Goal: Task Accomplishment & Management: Manage account settings

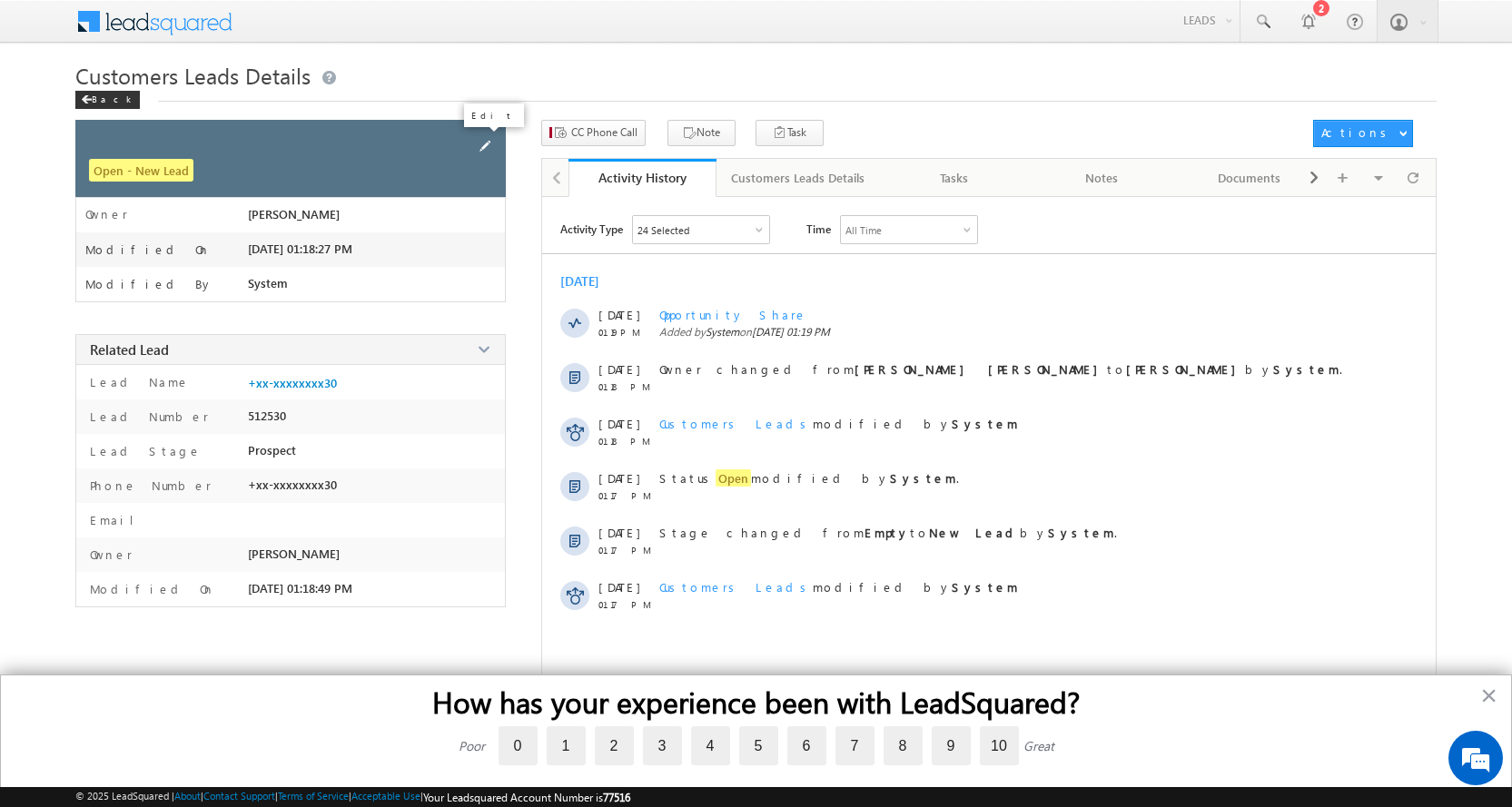
click at [483, 145] on span at bounding box center [484, 145] width 20 height 20
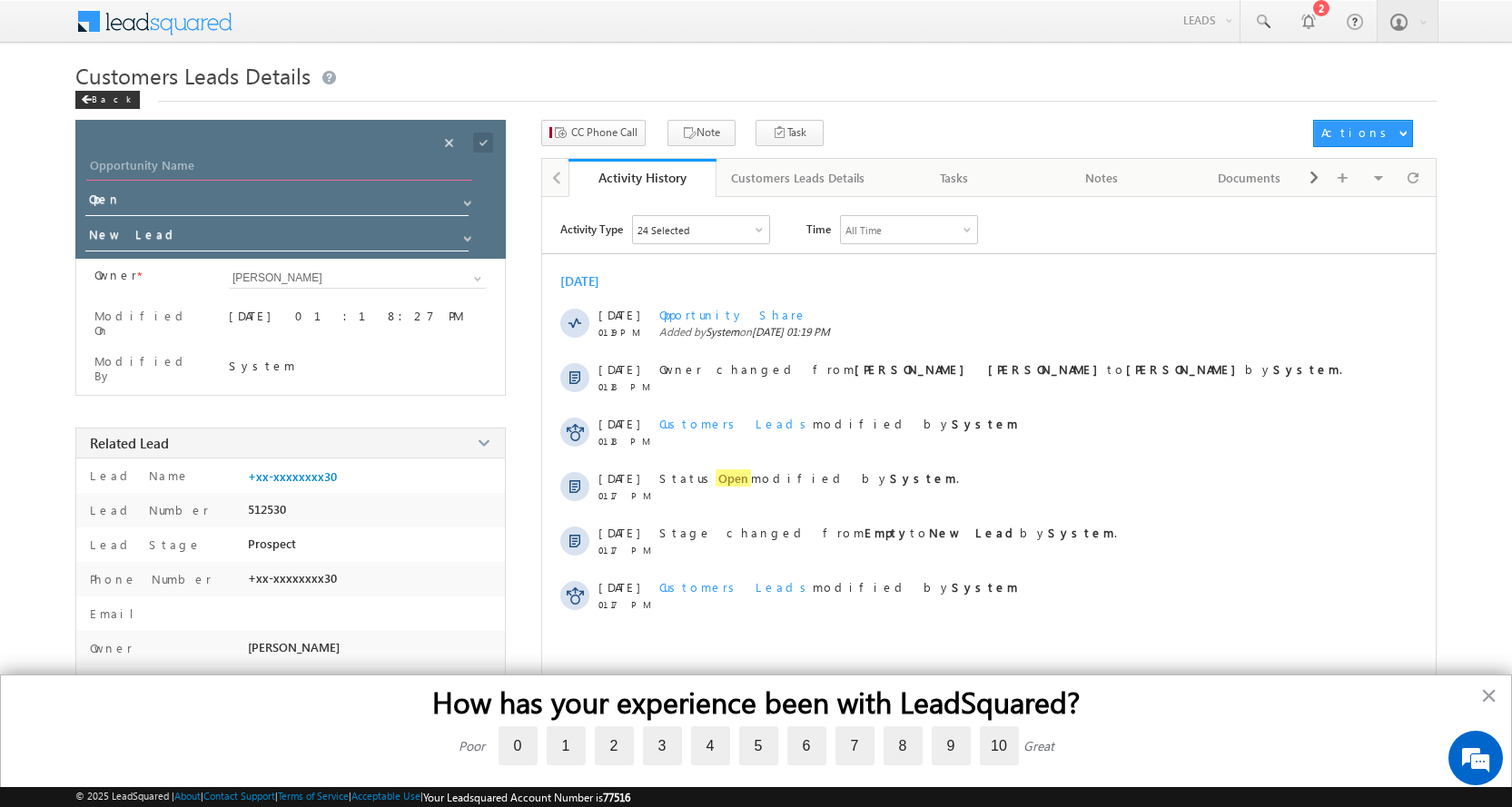
click at [143, 159] on input "Opportunity Name" at bounding box center [280, 167] width 386 height 26
paste input "Rakhi"
type input "Rakhi"
click at [470, 246] on span "New Lead" at bounding box center [281, 240] width 391 height 35
click at [464, 234] on span at bounding box center [467, 239] width 14 height 14
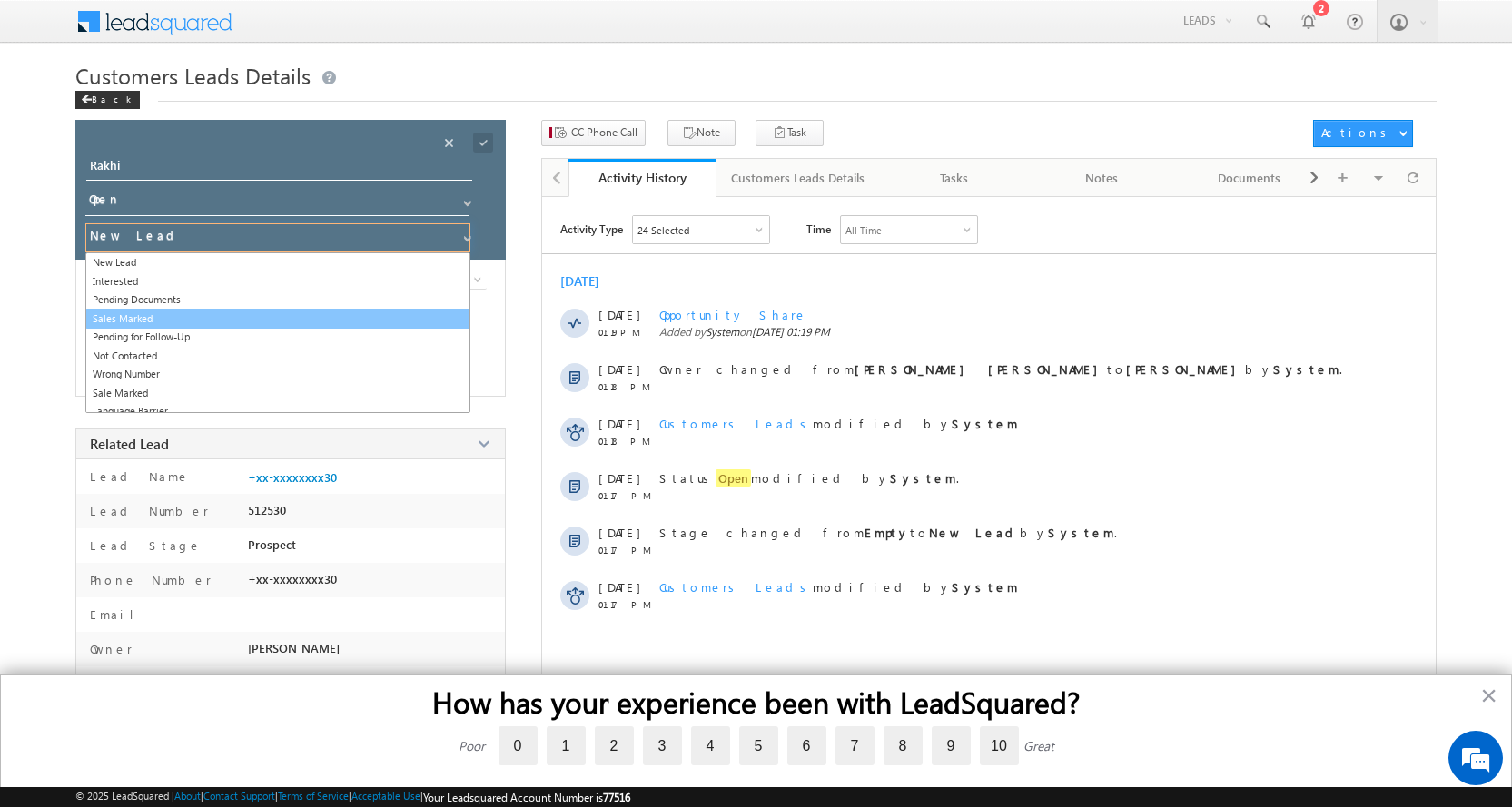
click at [126, 319] on link "Sales Marked" at bounding box center [278, 319] width 385 height 21
type input "Sales Marked"
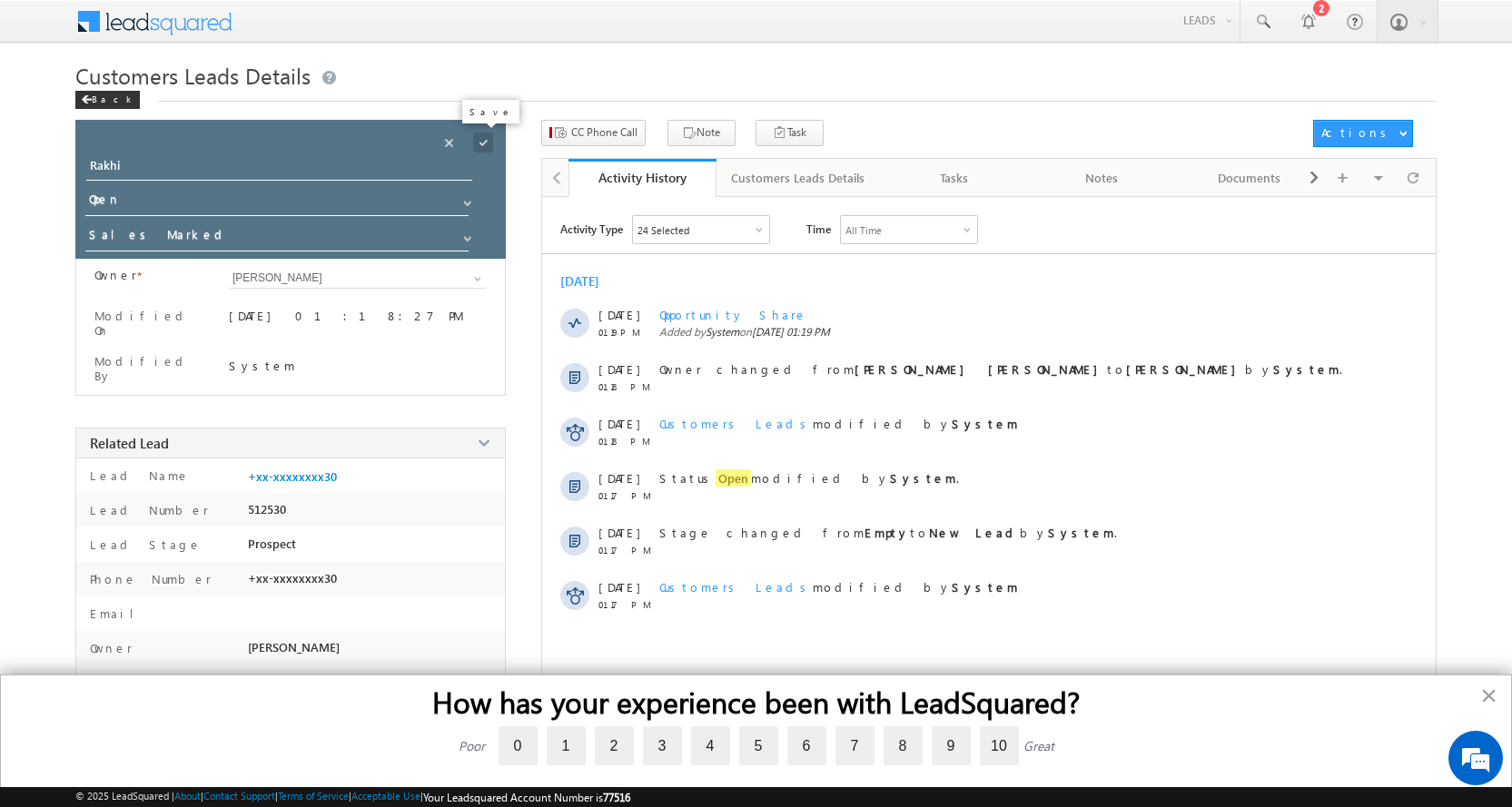
click at [481, 140] on span at bounding box center [483, 142] width 20 height 20
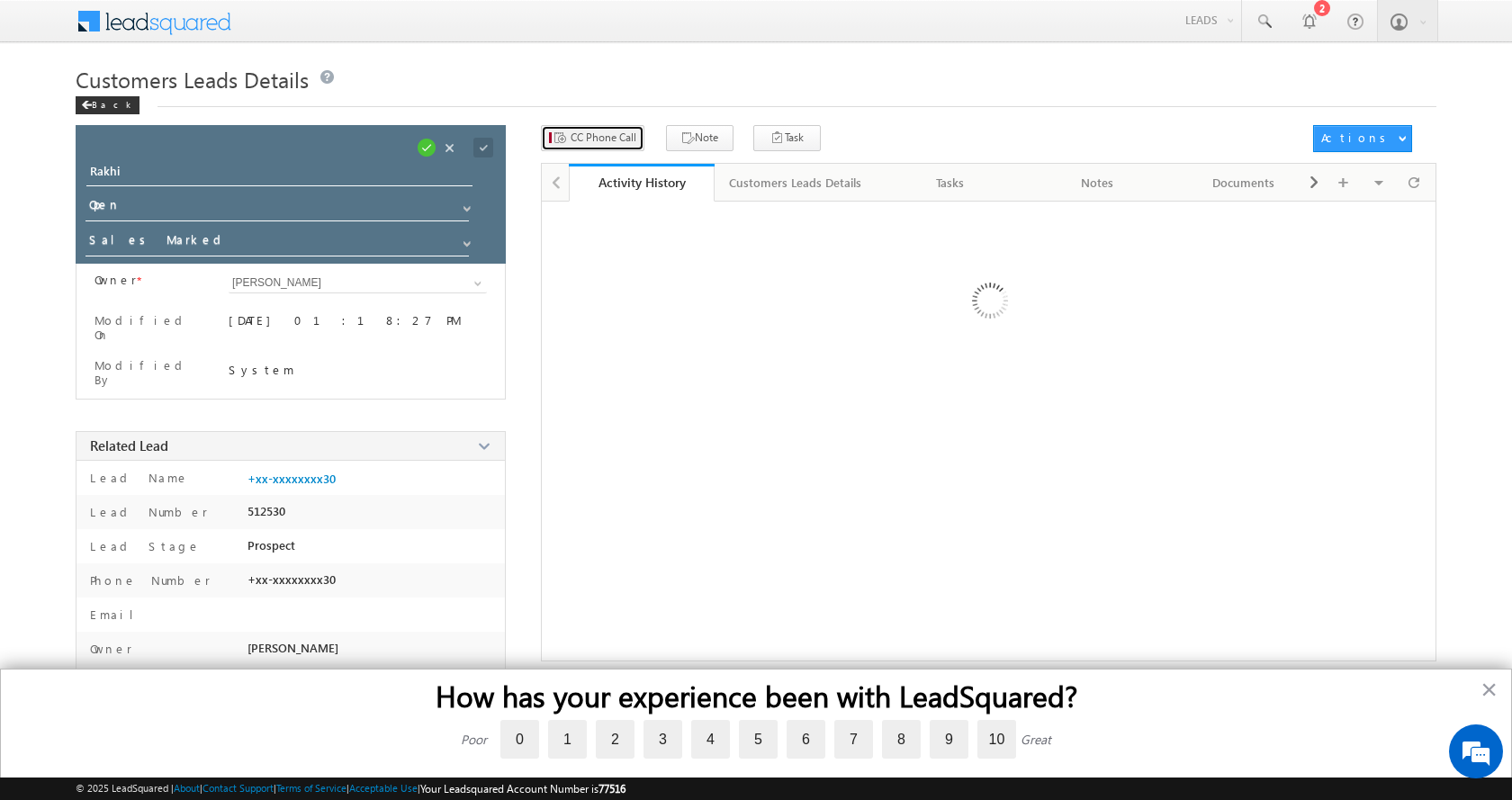
click at [608, 139] on span "CC Phone Call" at bounding box center [603, 138] width 66 height 16
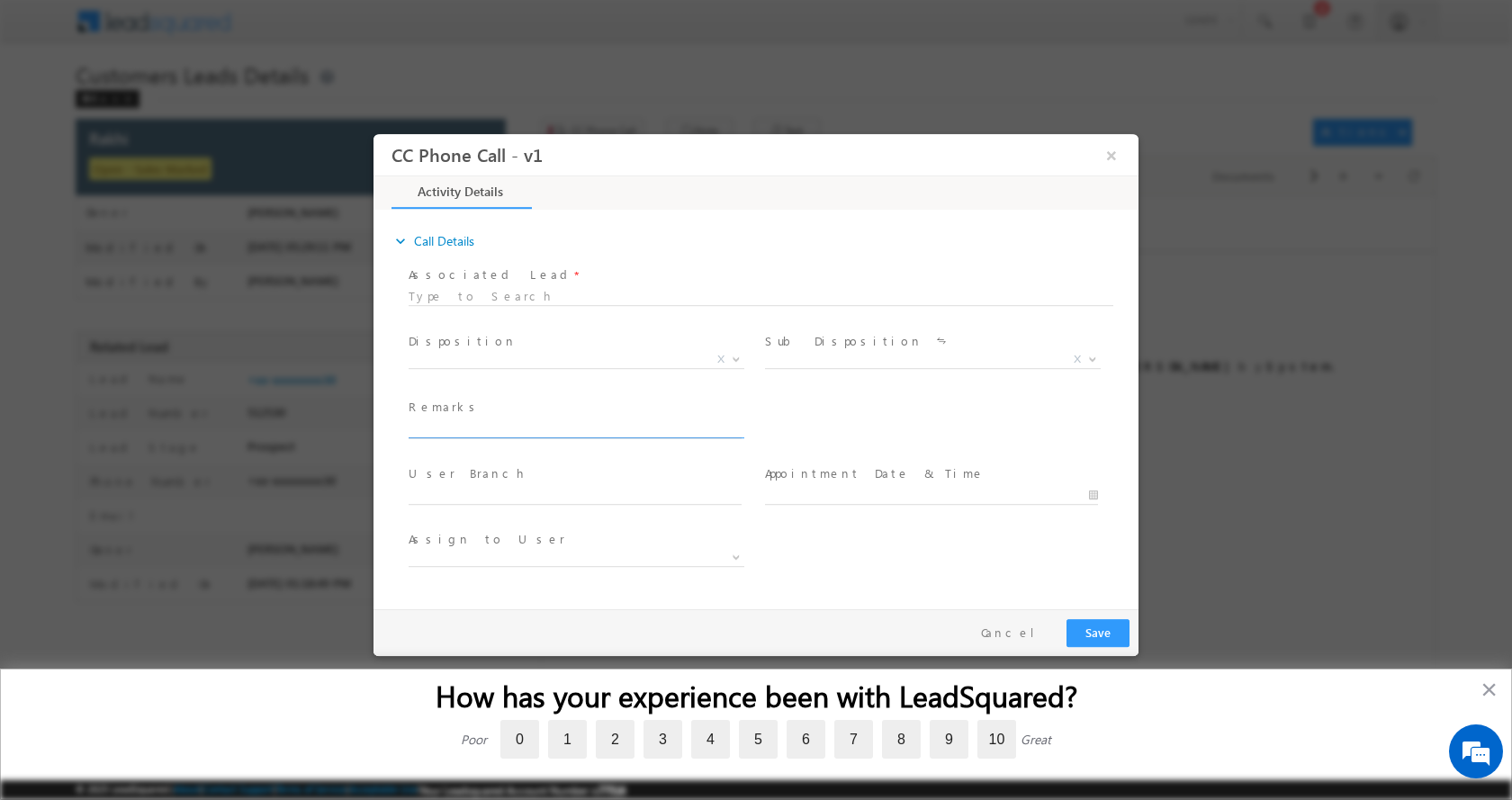
click at [444, 428] on input "text" at bounding box center [575, 428] width 333 height 18
type input "Rakhi-9870288930 - TOP UP- 1 L- PIN CODE-201102 TO [GEOGRAPHIC_DATA]"
click at [741, 357] on b at bounding box center [735, 357] width 10 height 7
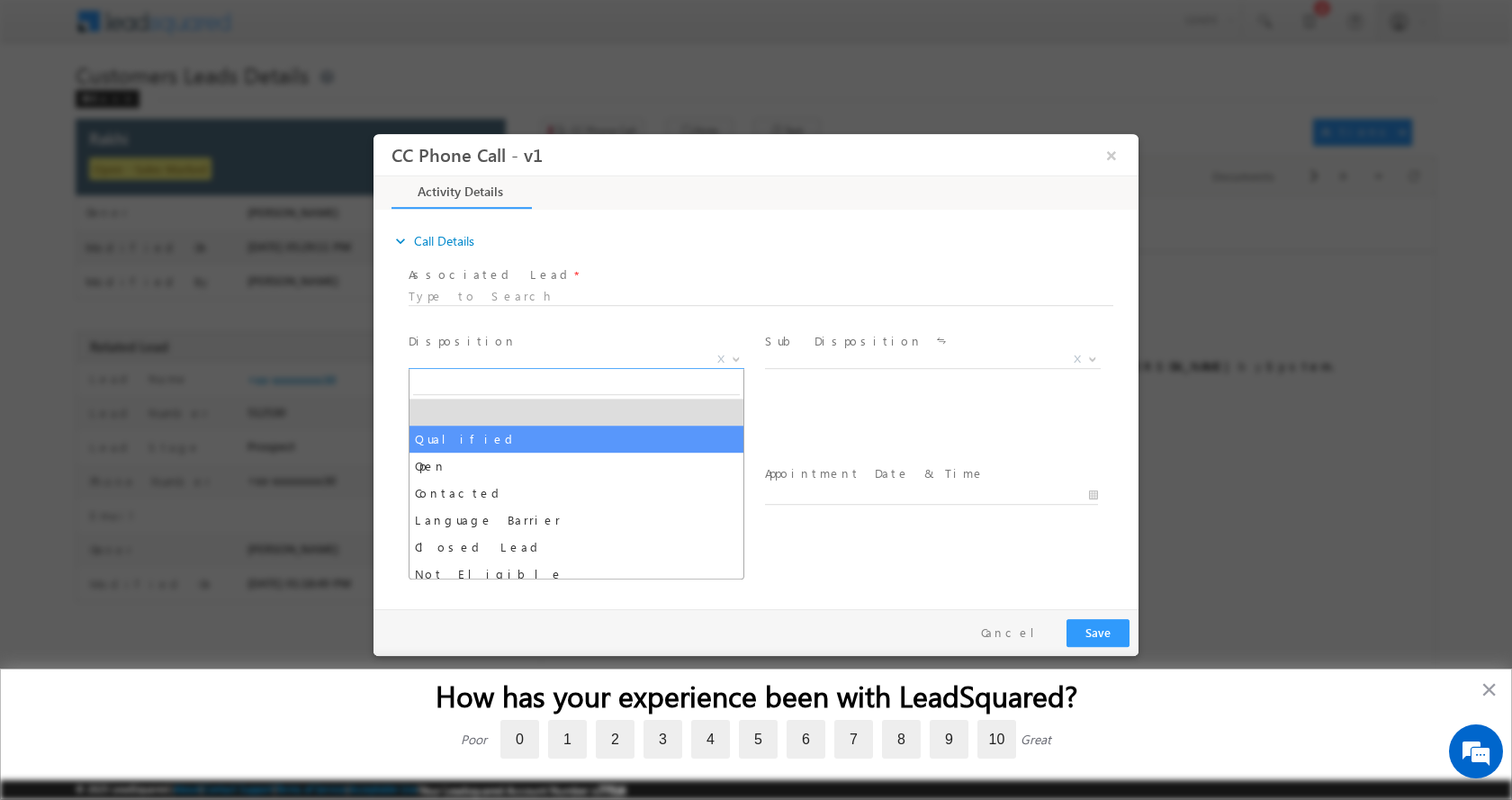
select select "Qualified"
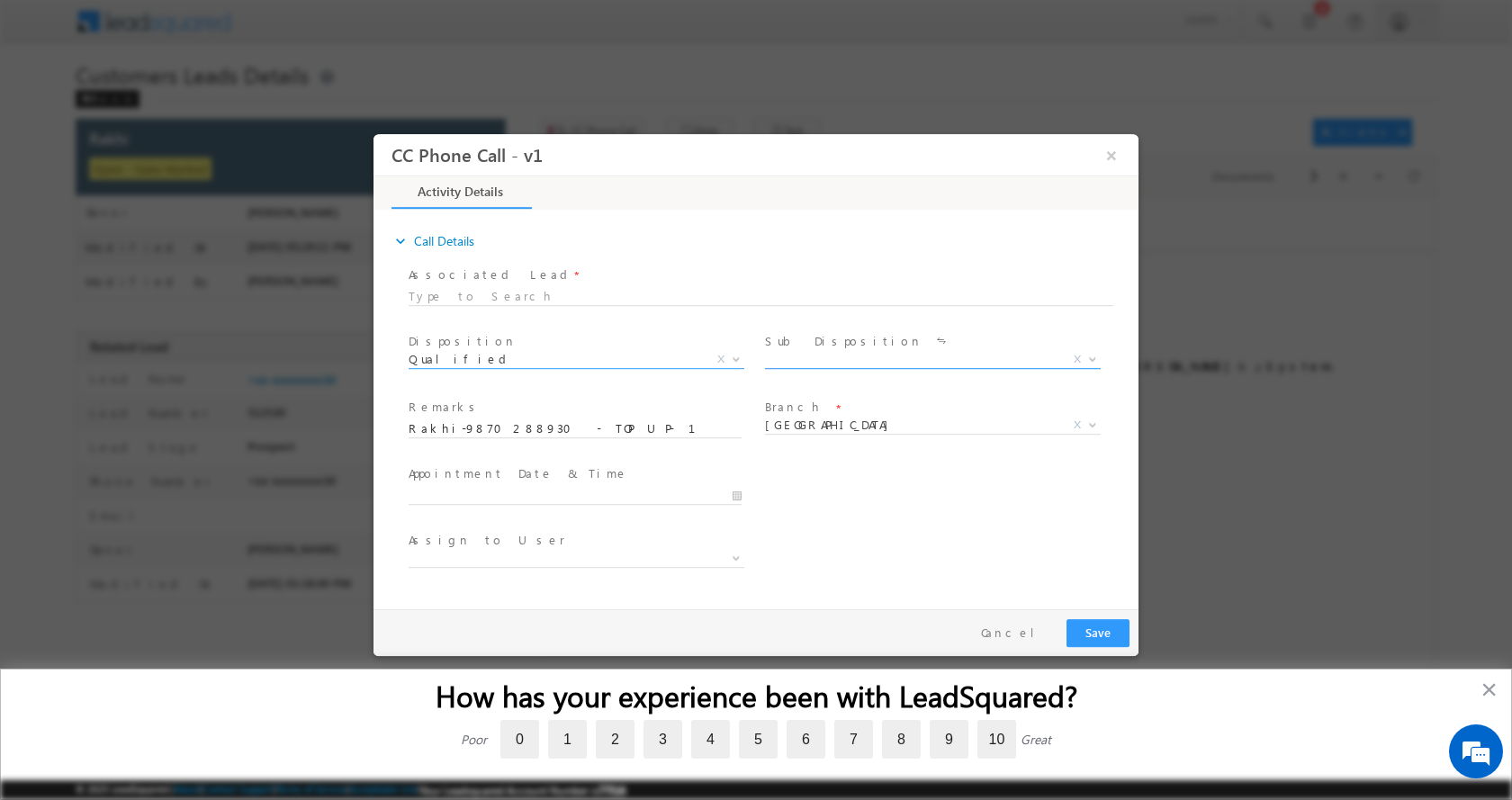
click at [1096, 357] on b at bounding box center [1093, 357] width 10 height 7
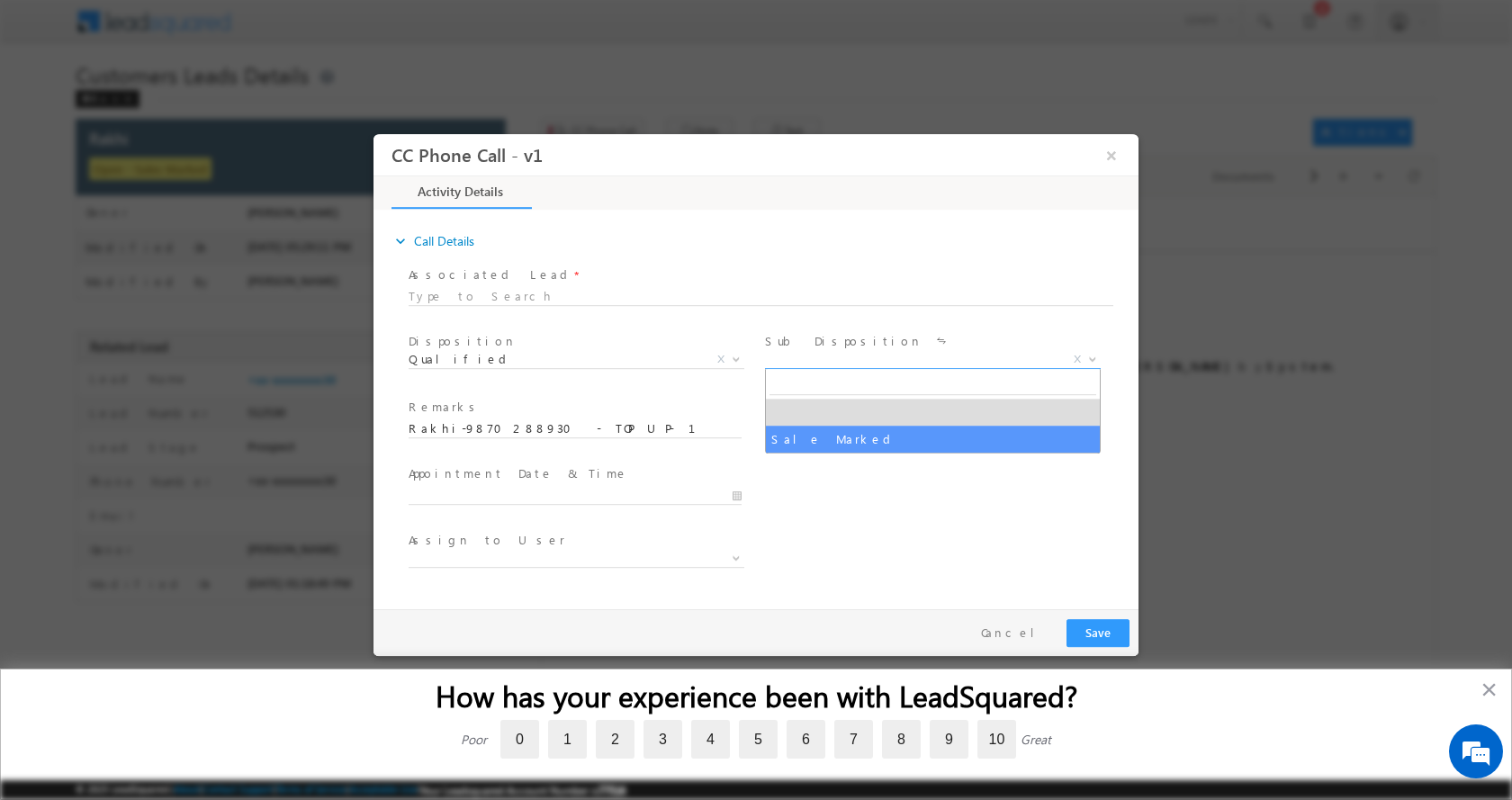
select select "Sale Marked"
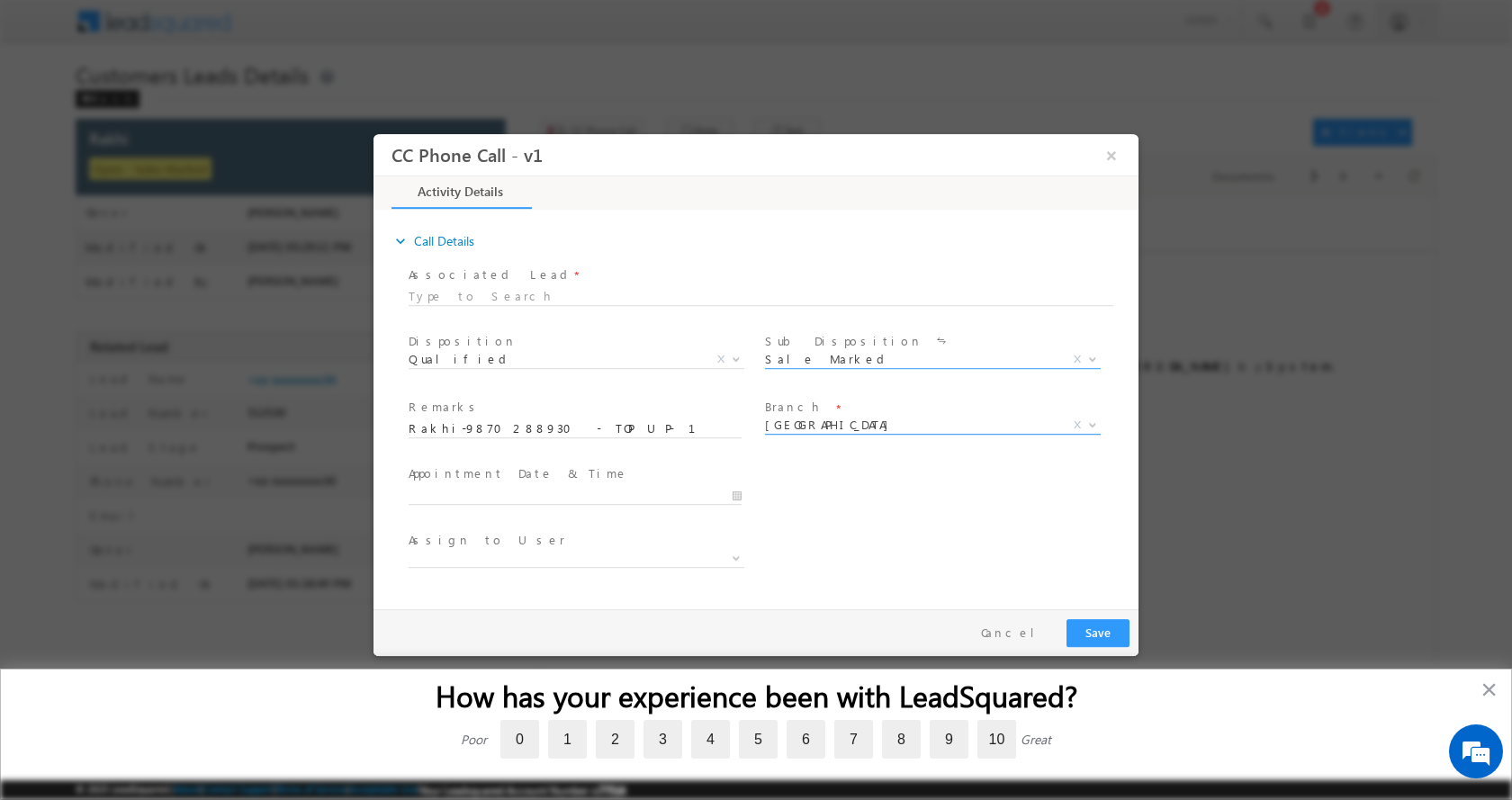
click at [1093, 427] on span at bounding box center [1091, 423] width 18 height 24
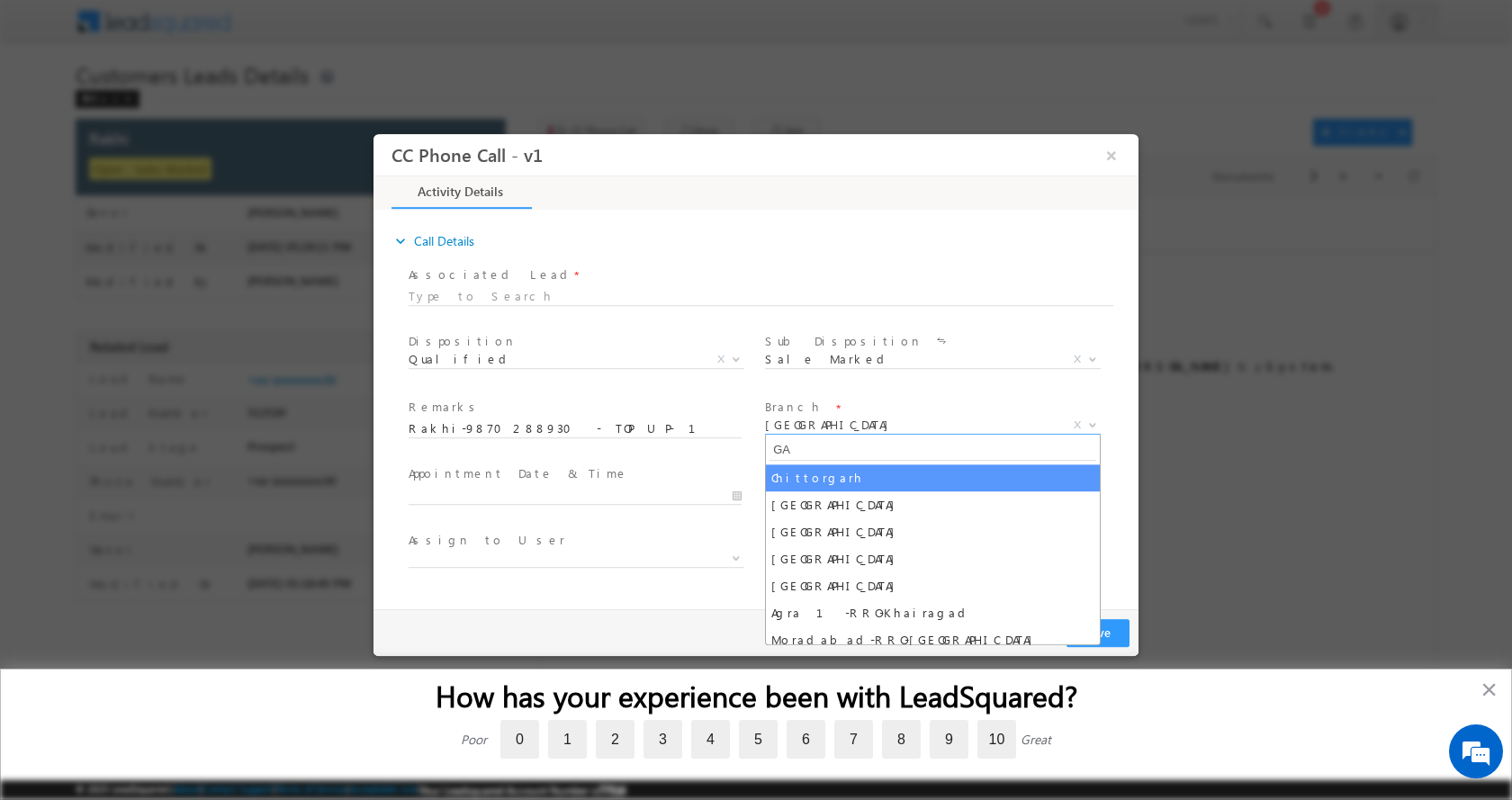
type input "G"
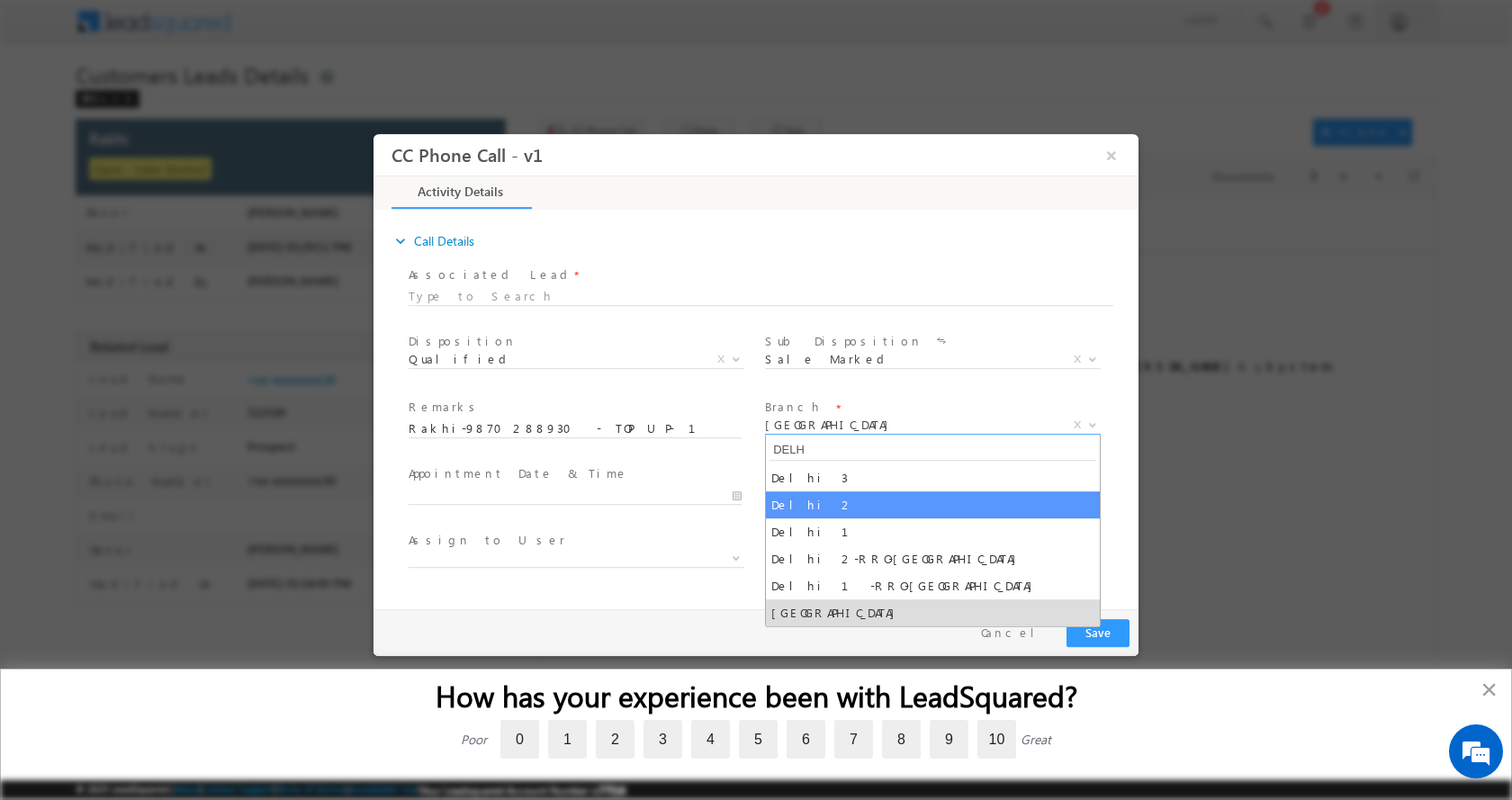
type input "DELH"
select select "Delhi 2"
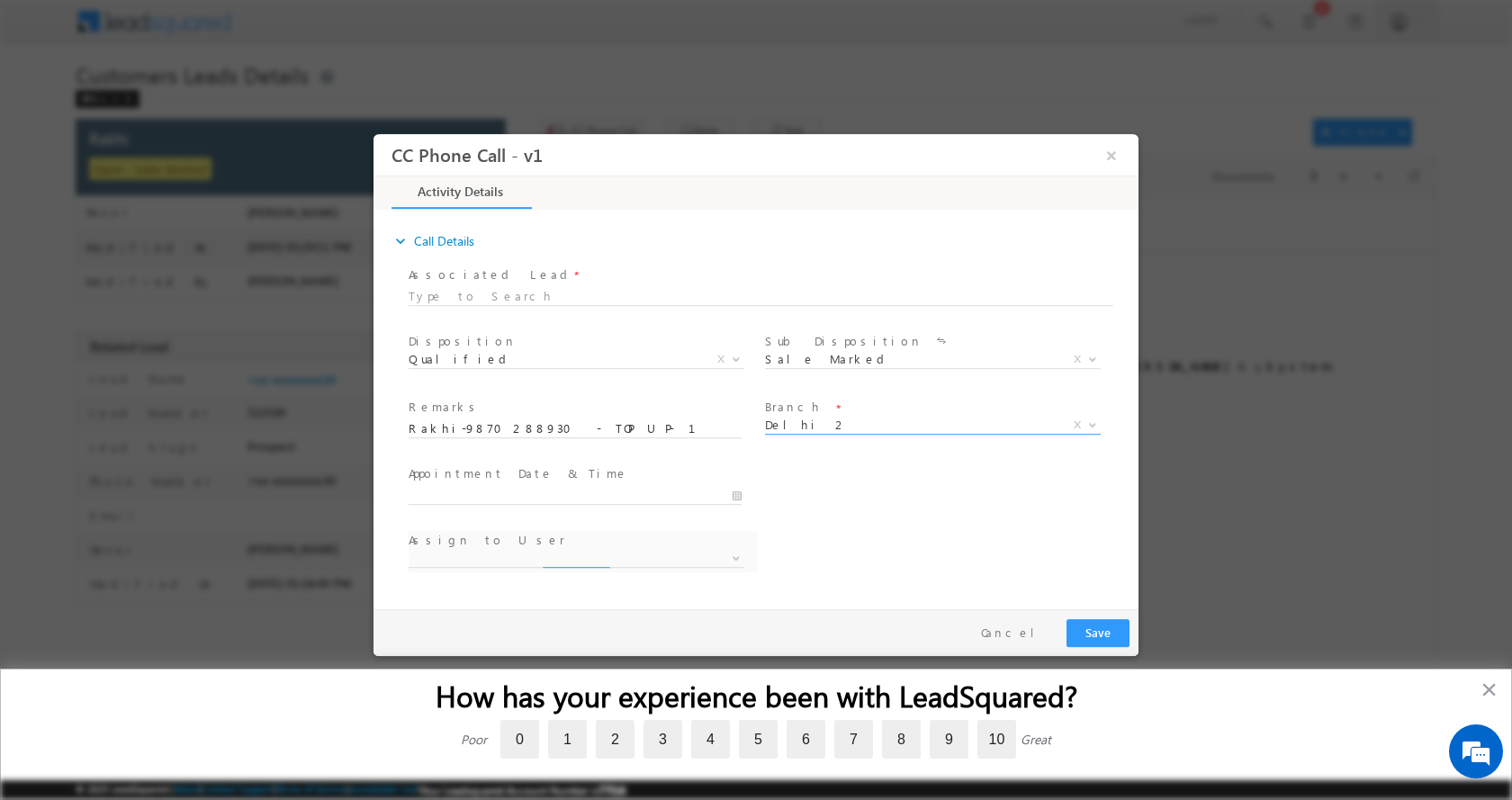
select select "[EMAIL_ADDRESS][PERSON_NAME][DOMAIN_NAME]"
click at [744, 494] on div at bounding box center [583, 494] width 350 height 22
click at [739, 495] on input "[DATE] 5:24 PM" at bounding box center [575, 495] width 333 height 18
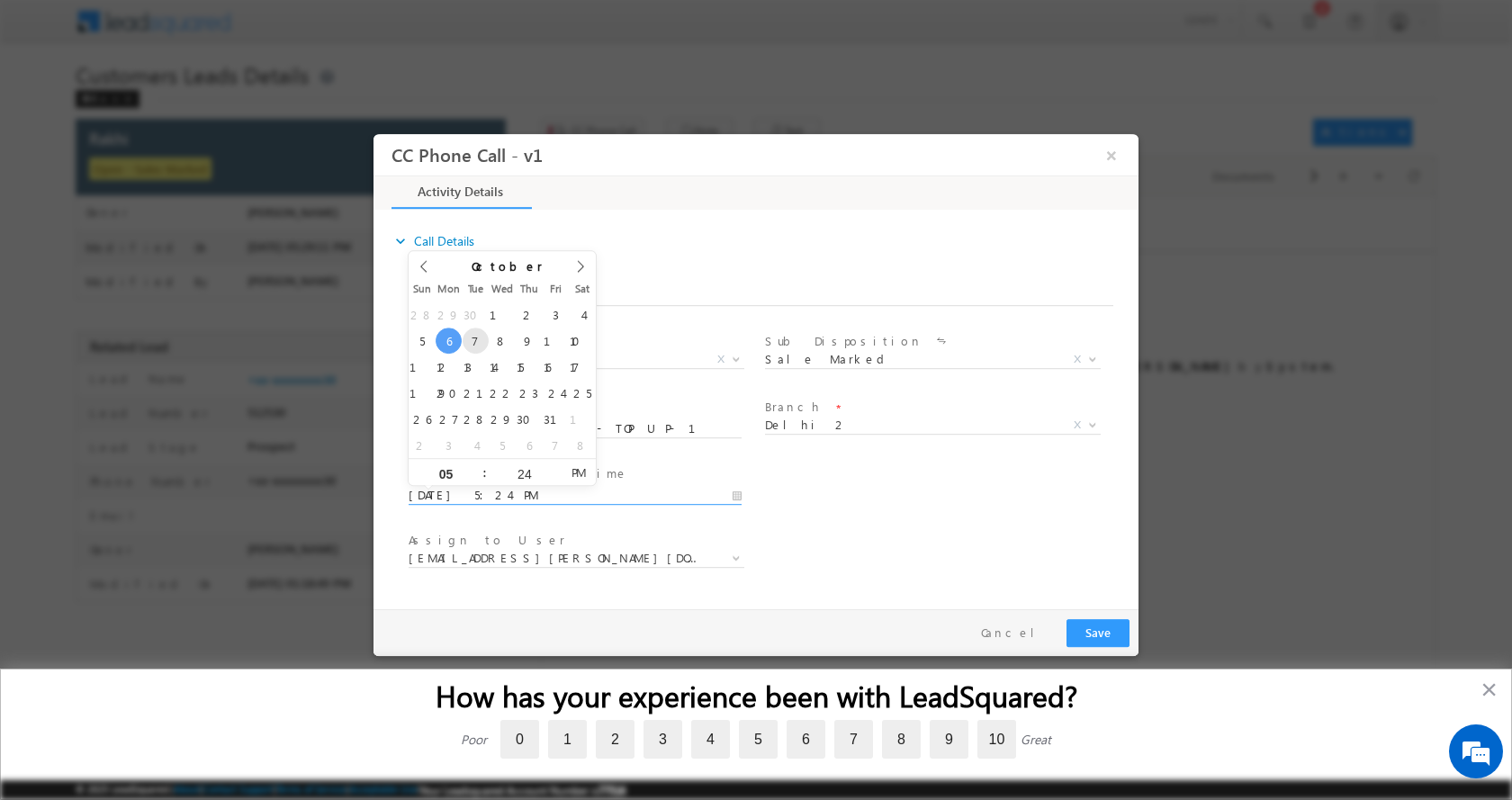
type input "[DATE] 5:24 PM"
click at [1102, 630] on button "Save" at bounding box center [1098, 632] width 63 height 28
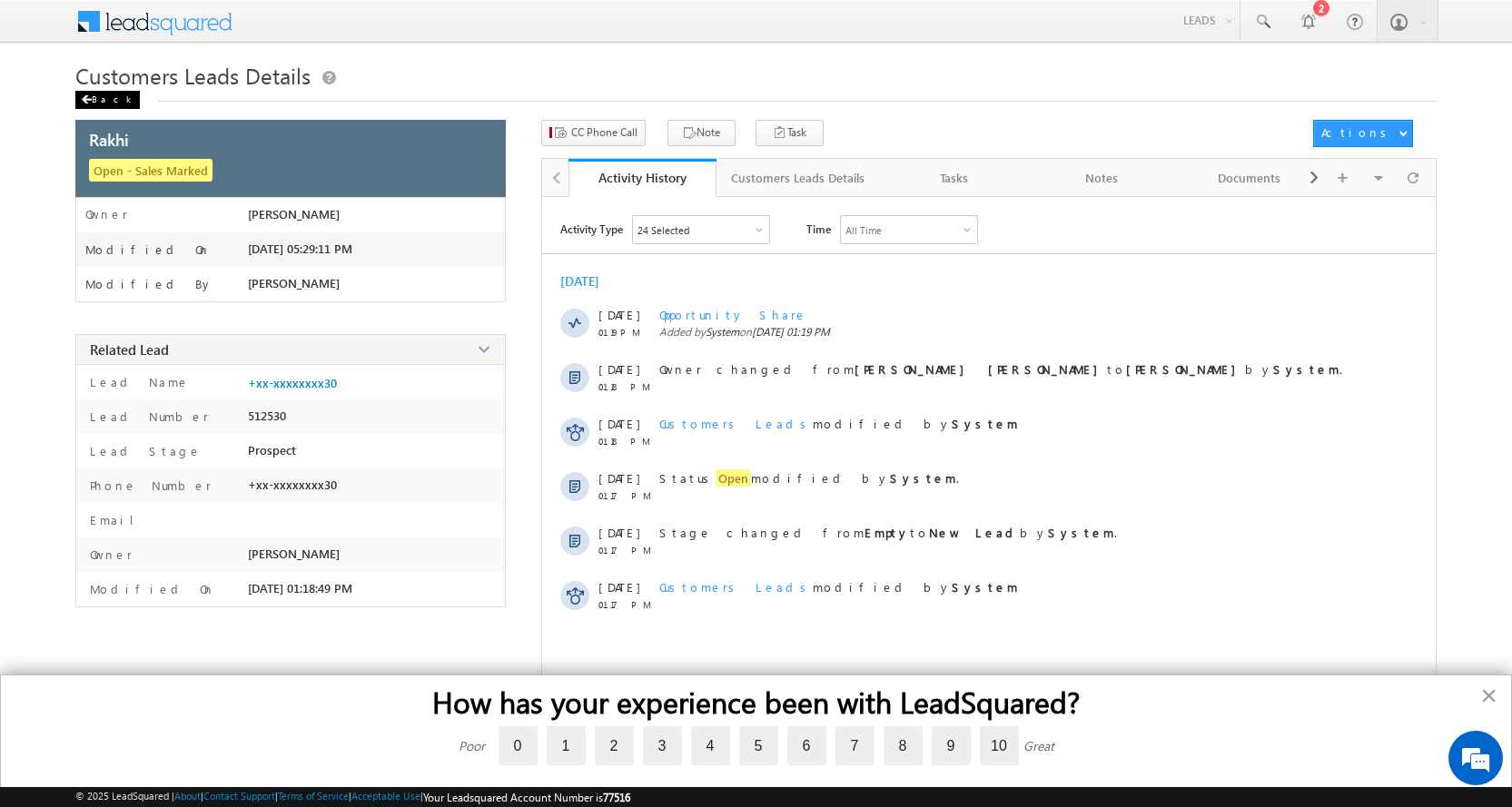
click at [85, 91] on div "Back" at bounding box center [107, 100] width 65 height 18
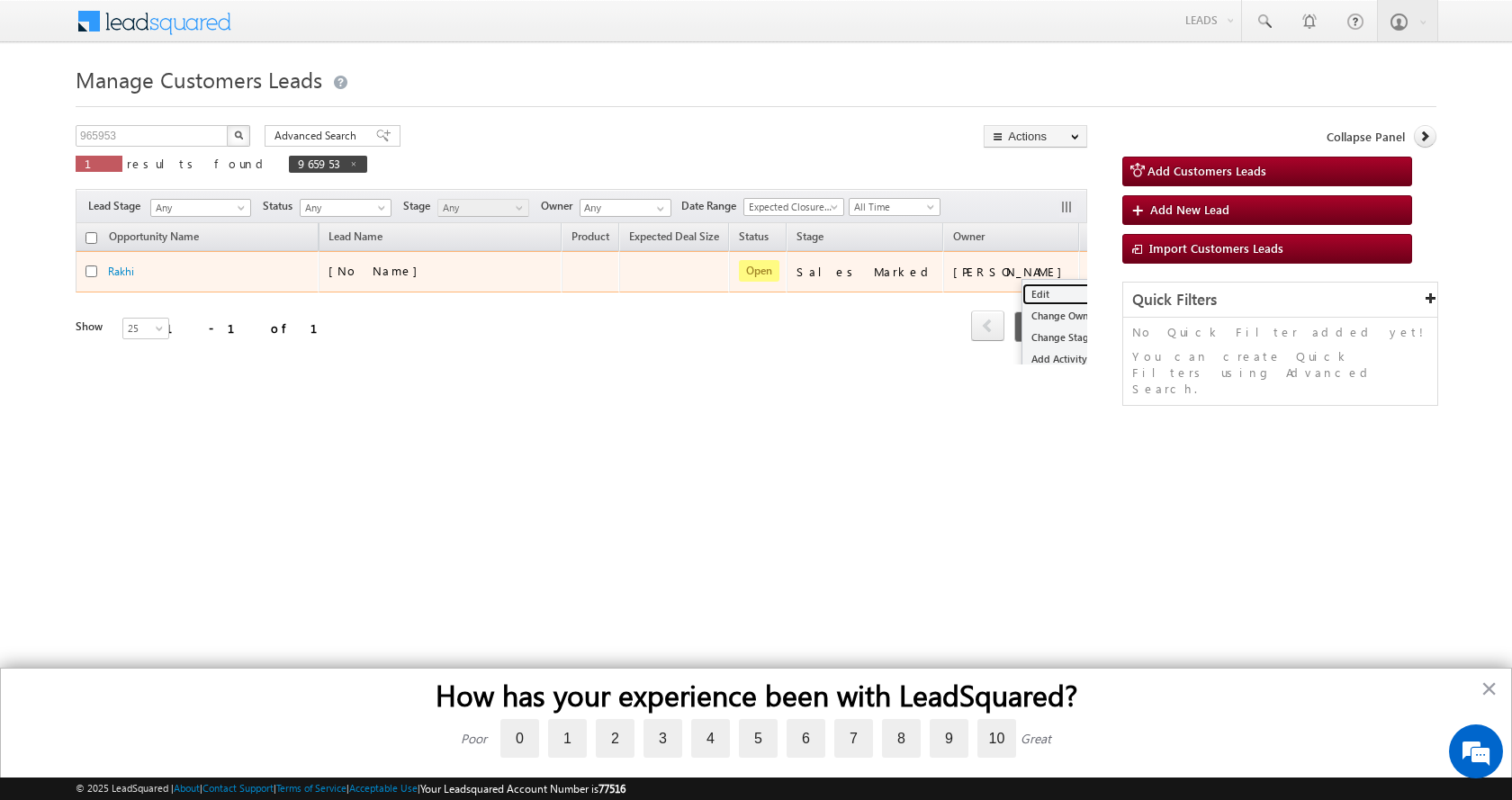
click at [1023, 287] on link "Edit" at bounding box center [1068, 294] width 90 height 22
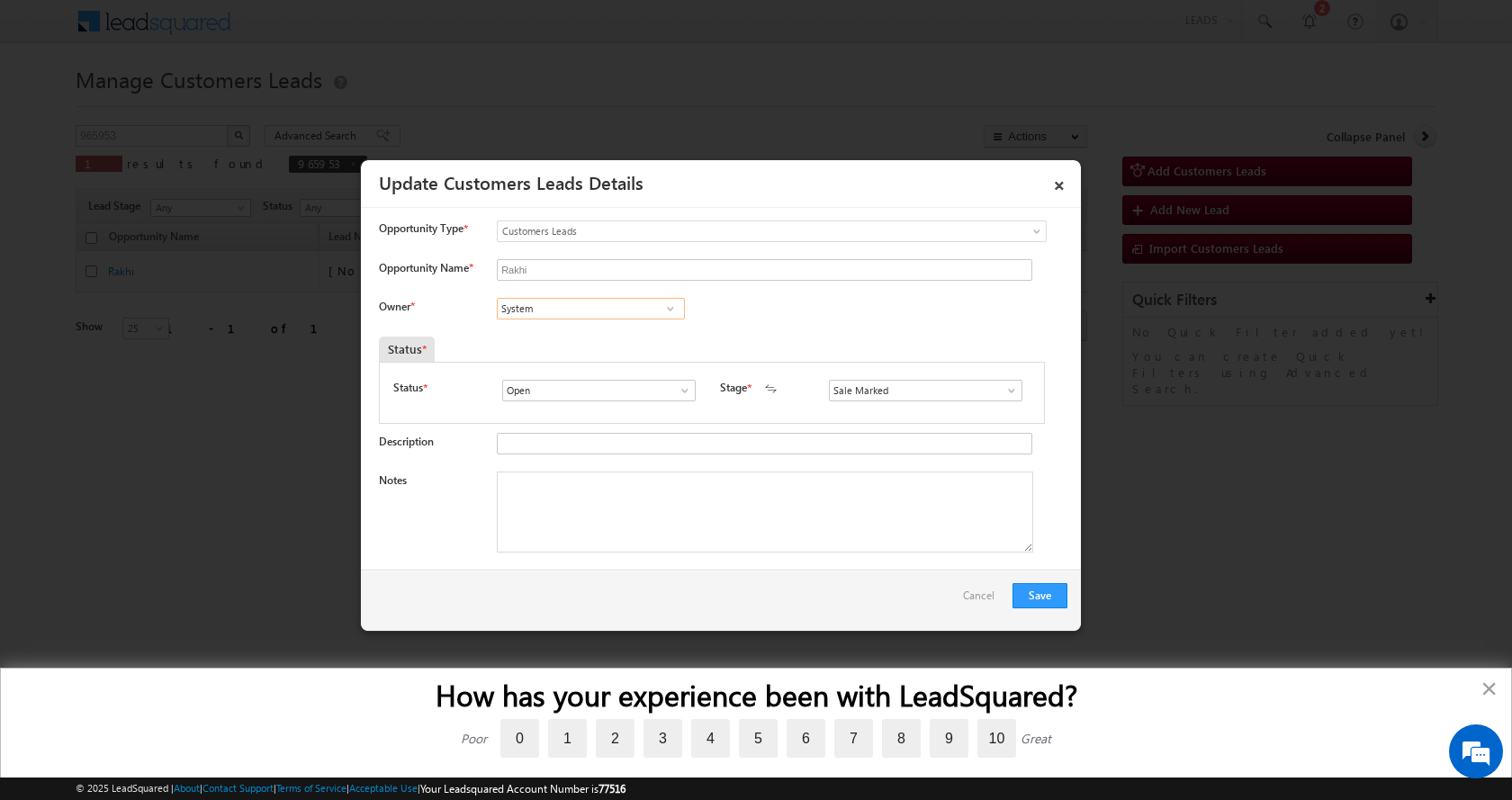
click at [539, 306] on input "System" at bounding box center [591, 308] width 189 height 22
paste input "atya Prakash Tiwari"
click at [583, 345] on span "satya.tiwari@sgrlimited.in" at bounding box center [585, 343] width 162 height 13
type input "Satya Prakash Tiwari"
click at [609, 500] on textarea "Notes" at bounding box center [764, 512] width 536 height 81
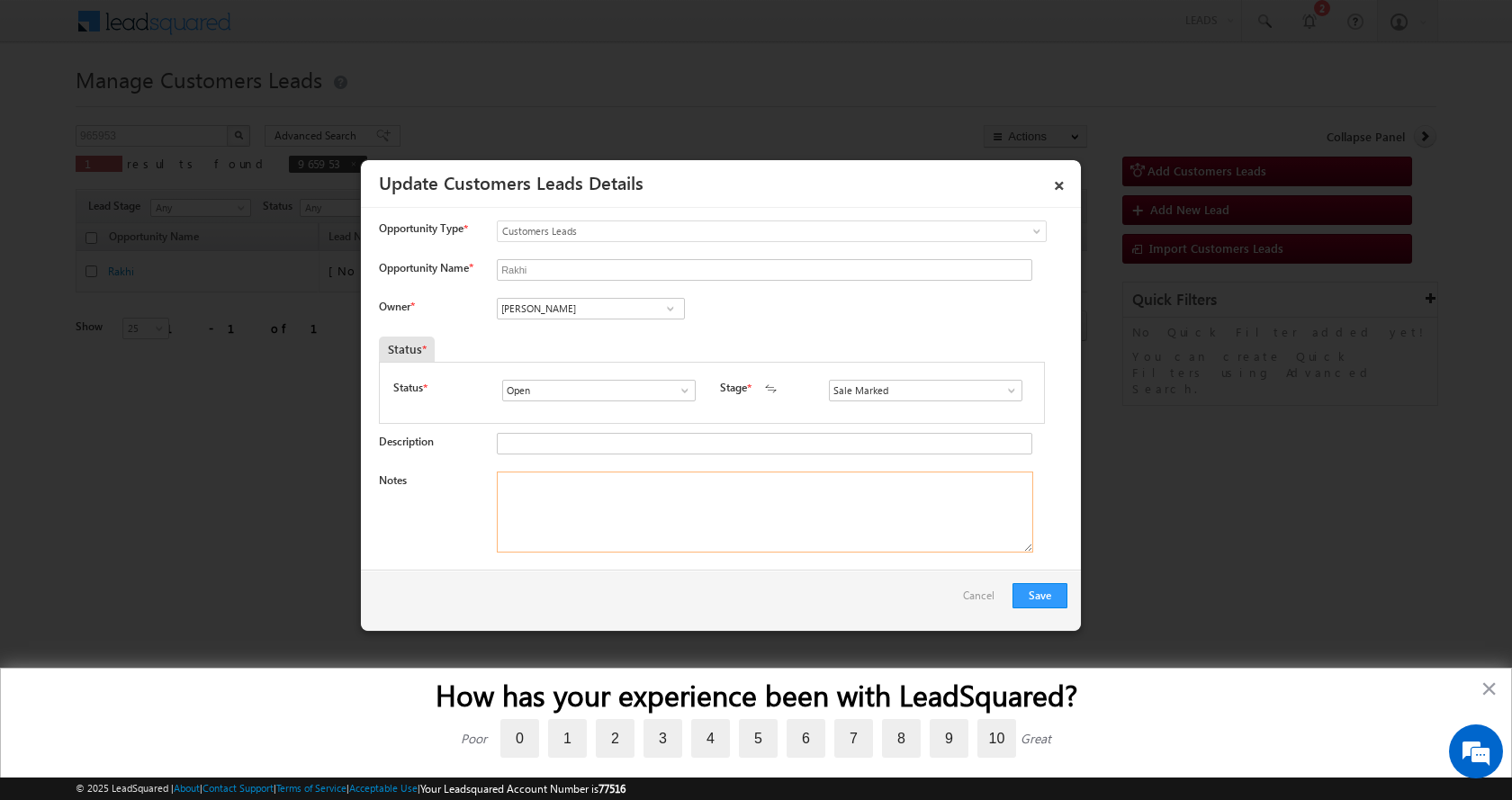
paste textarea "Rakhi-9870288930 - TOP UP- 1 L- PIN CODE-201102 TO [GEOGRAPHIC_DATA]"
click at [861, 485] on textarea "Rakhi-9870288930 - TOP UP- 1 L- PIN CODE-201102 TO [GEOGRAPHIC_DATA]" at bounding box center [764, 512] width 536 height 81
type textarea "Rakhi-9870288930 - TOP UP- 1 L- PIN CODE-201102 TO [GEOGRAPHIC_DATA]"
click at [1053, 595] on button "Save" at bounding box center [1040, 596] width 55 height 25
